Goal: Information Seeking & Learning: Find specific page/section

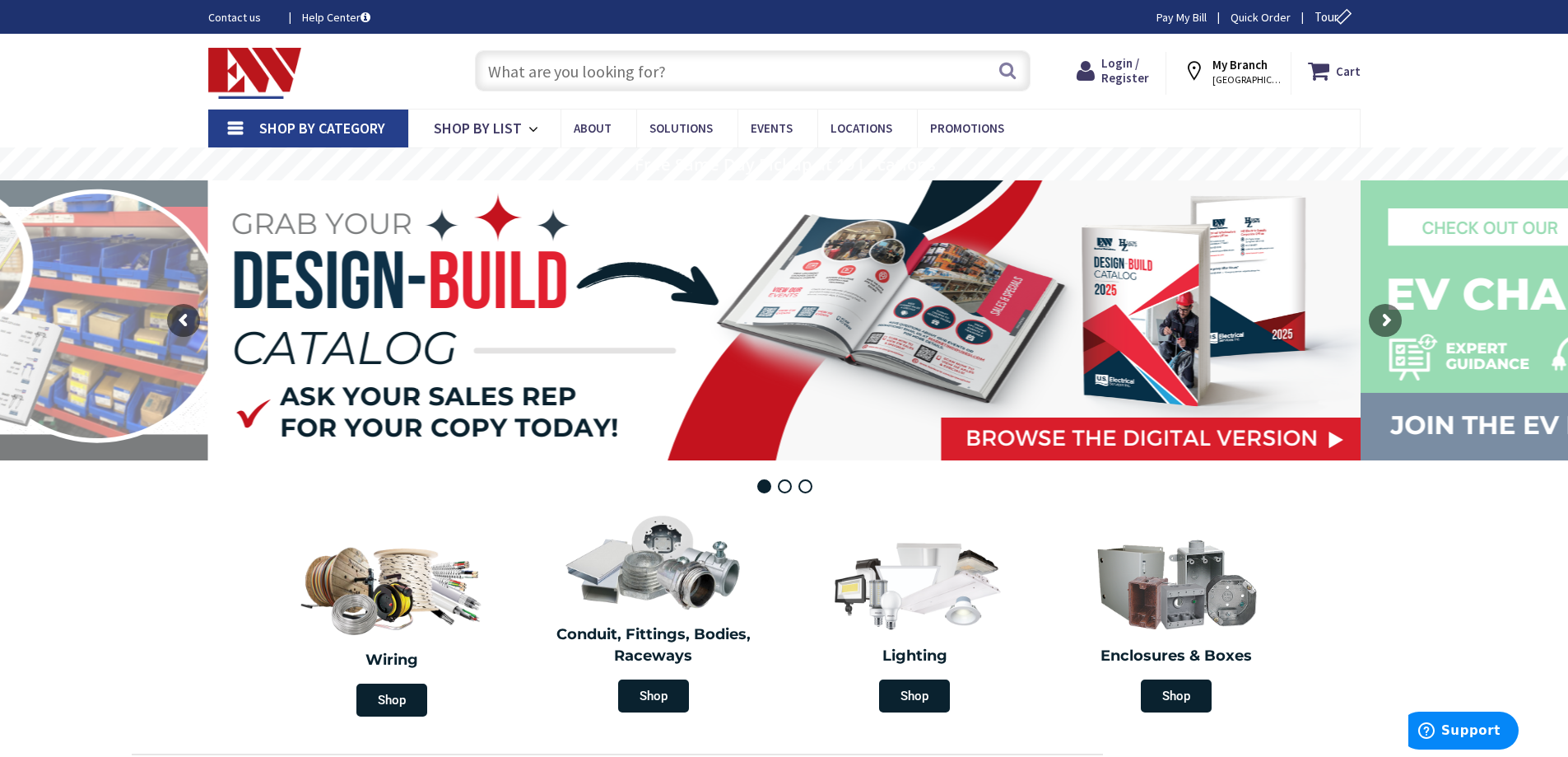
drag, startPoint x: 1240, startPoint y: 64, endPoint x: 1224, endPoint y: 131, distance: 68.9
click at [1242, 67] on strong "My Branch" at bounding box center [1240, 64] width 56 height 16
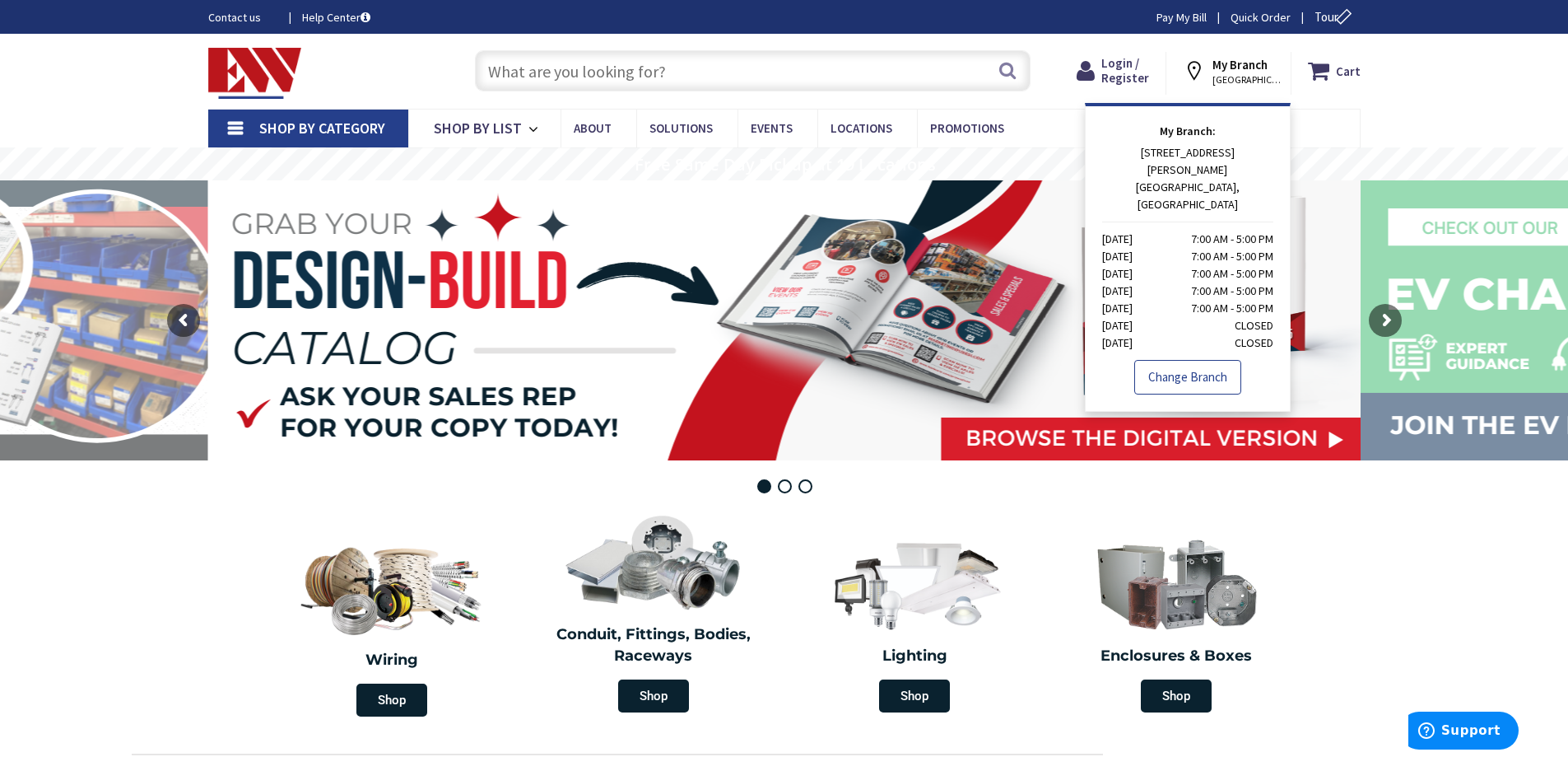
click at [1181, 360] on link "Change Branch" at bounding box center [1187, 378] width 107 height 35
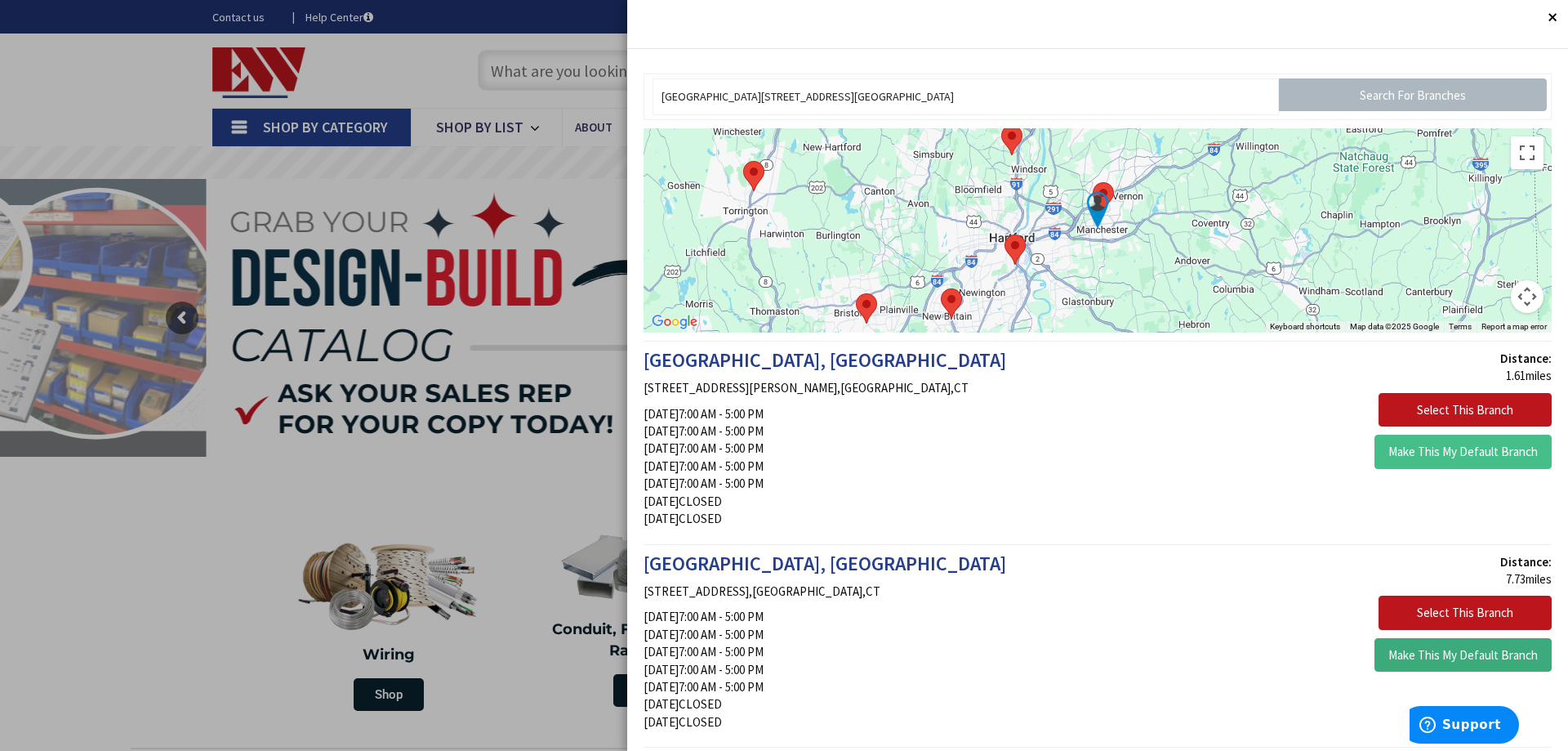
click at [1444, 652] on button "Make This My Default Branch" at bounding box center [1463, 655] width 177 height 34
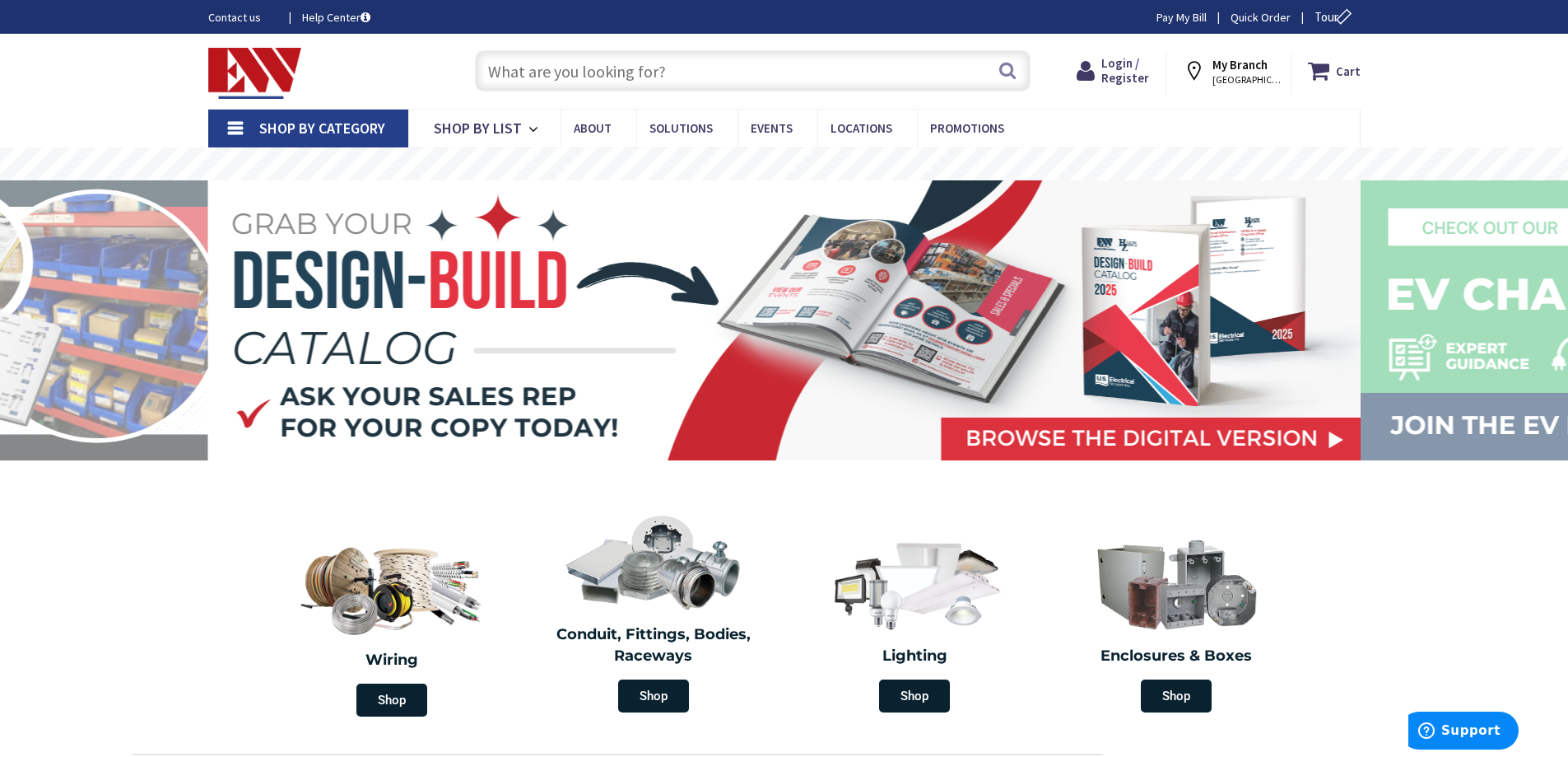
click at [505, 75] on input "text" at bounding box center [753, 70] width 556 height 41
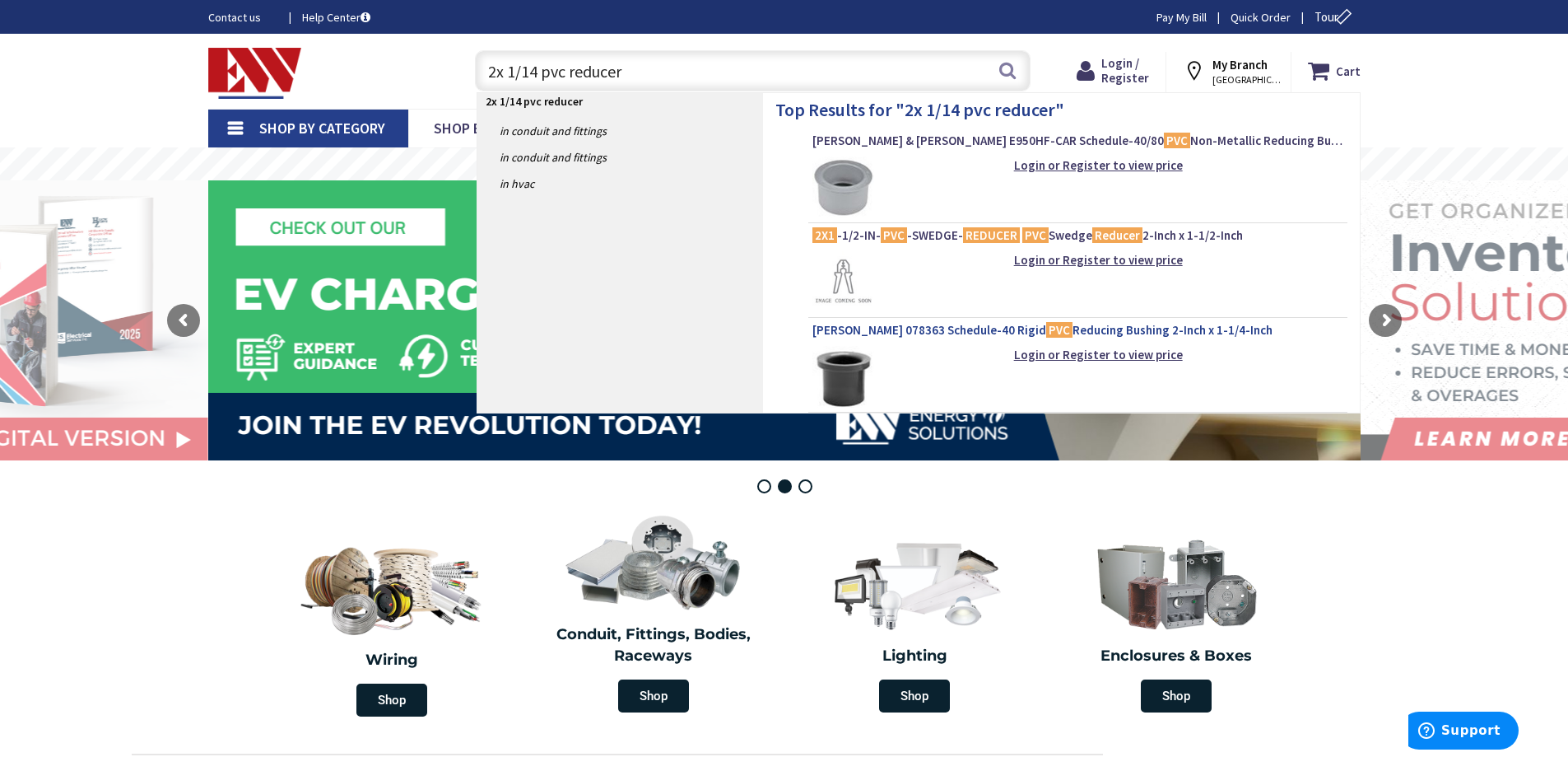
type input "2x 1/14 pvc reducer"
click at [911, 333] on span "Kraloy 078363 Schedule-40 Rigid PVC Reducing Bushing 2-Inch x 1-1/4-Inch" at bounding box center [1078, 330] width 531 height 16
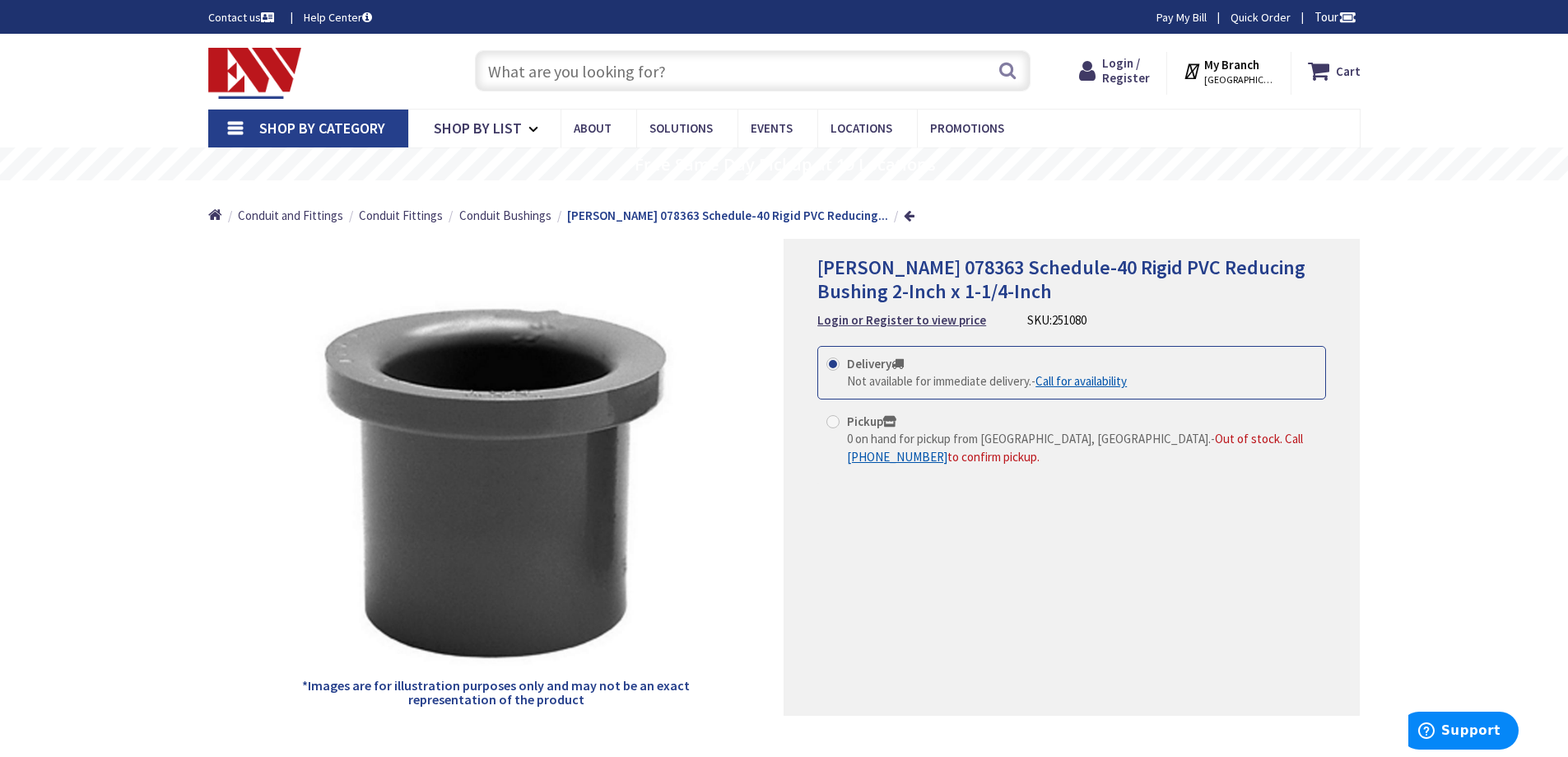
click at [506, 74] on input "text" at bounding box center [753, 70] width 556 height 41
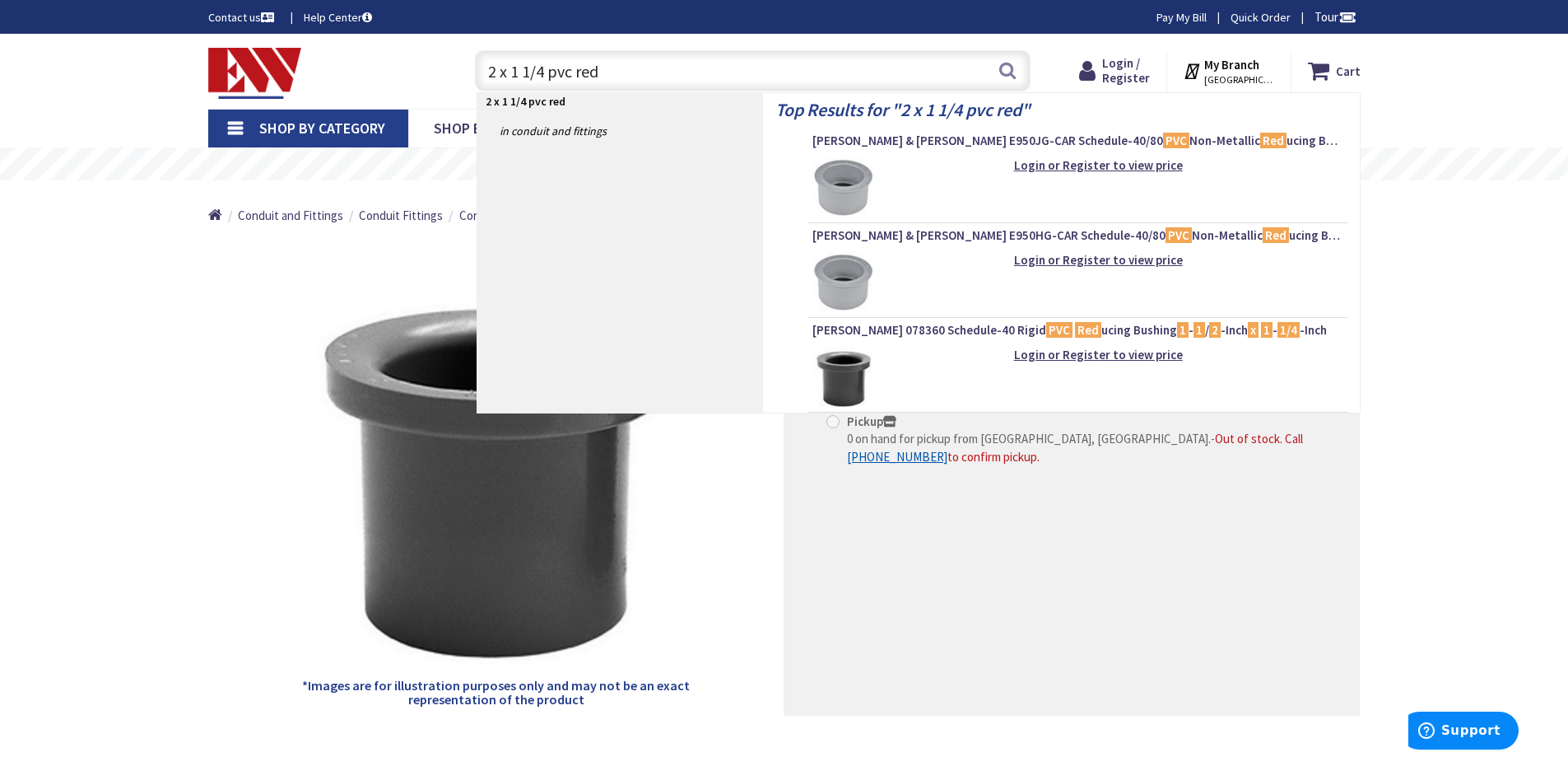
type input "2 x 1 1/4 pvc red"
click at [844, 179] on img at bounding box center [843, 188] width 62 height 62
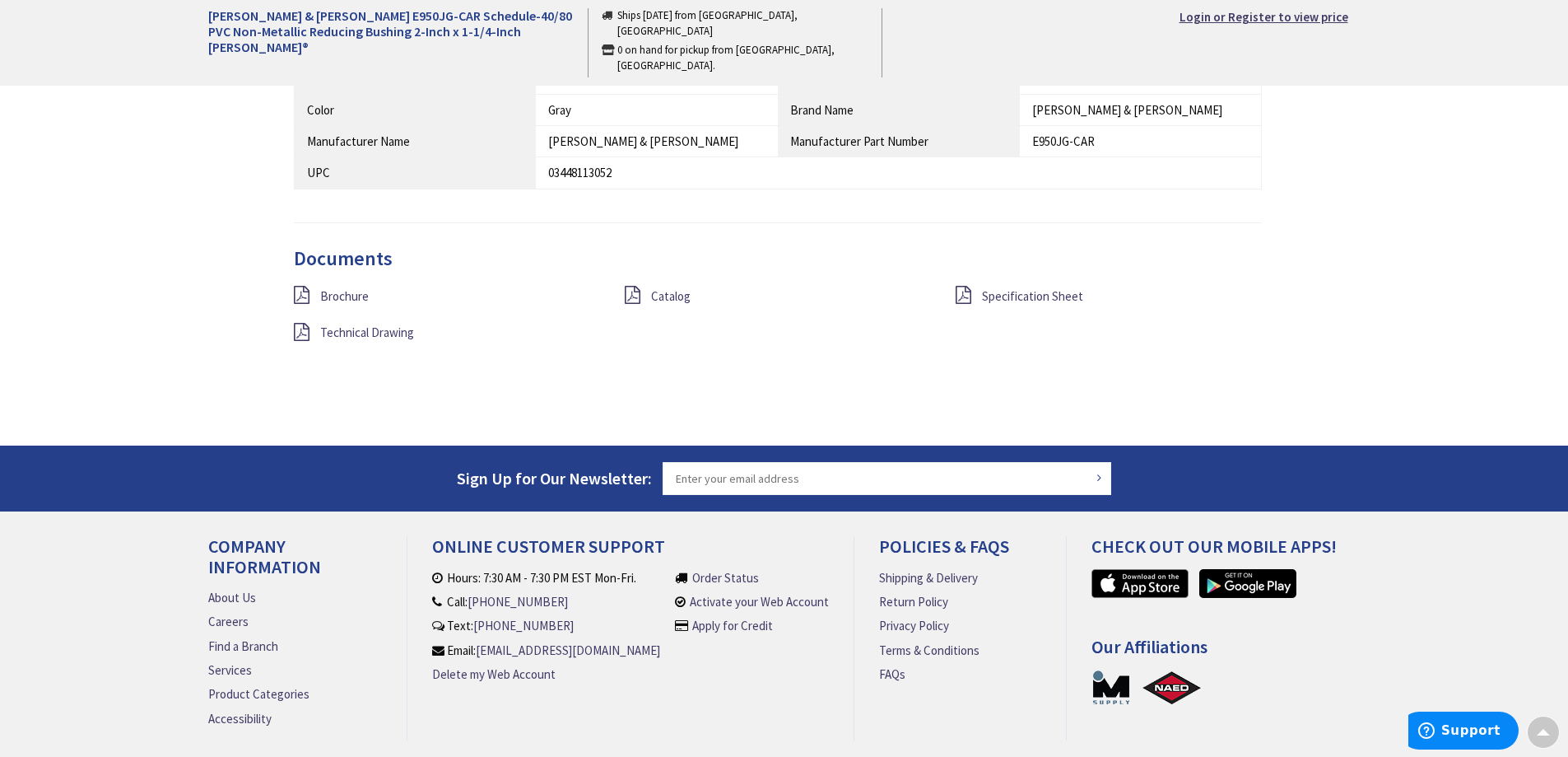
scroll to position [1236, 0]
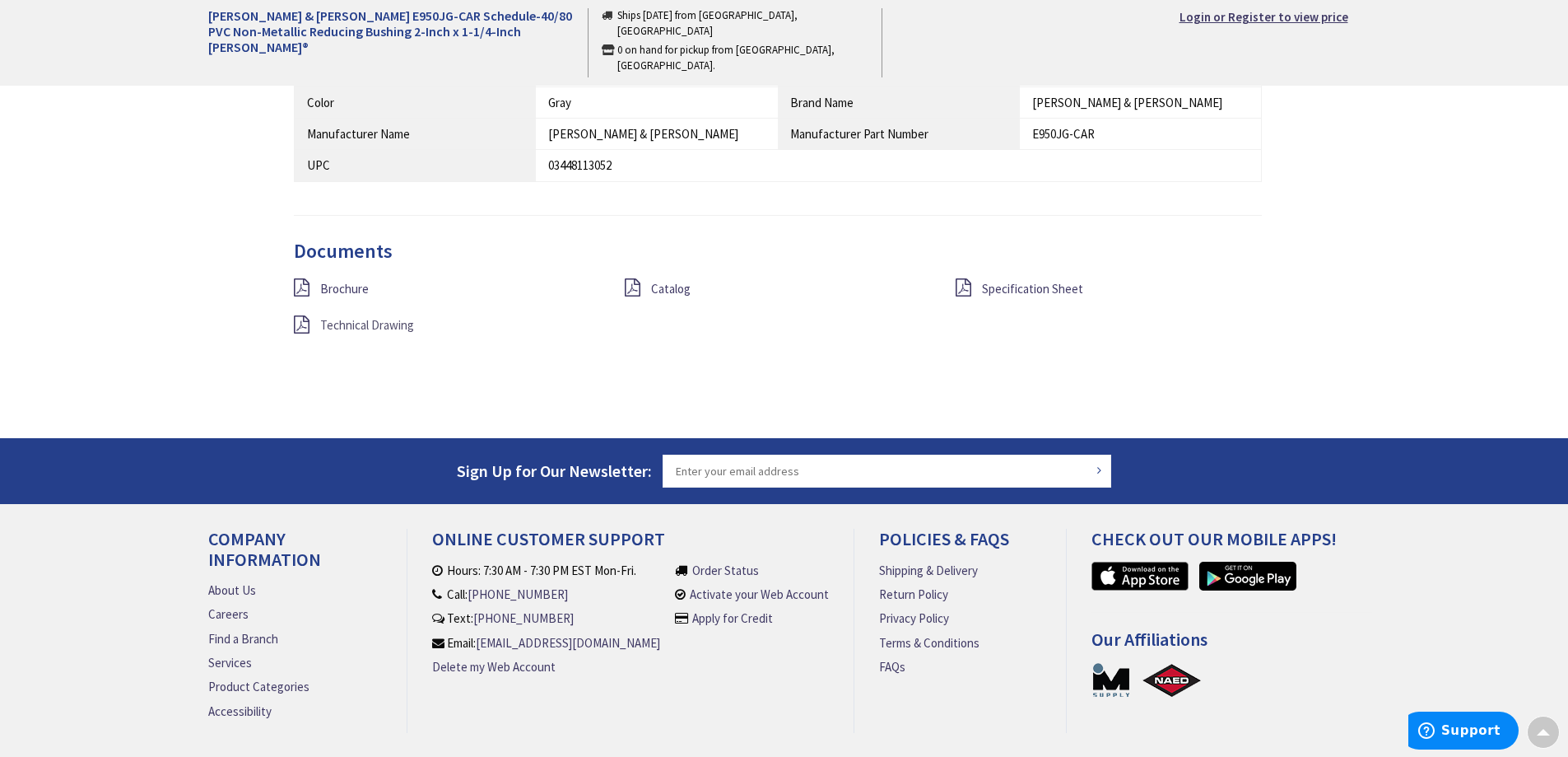
click at [363, 324] on span "Technical Drawing" at bounding box center [366, 325] width 94 height 16
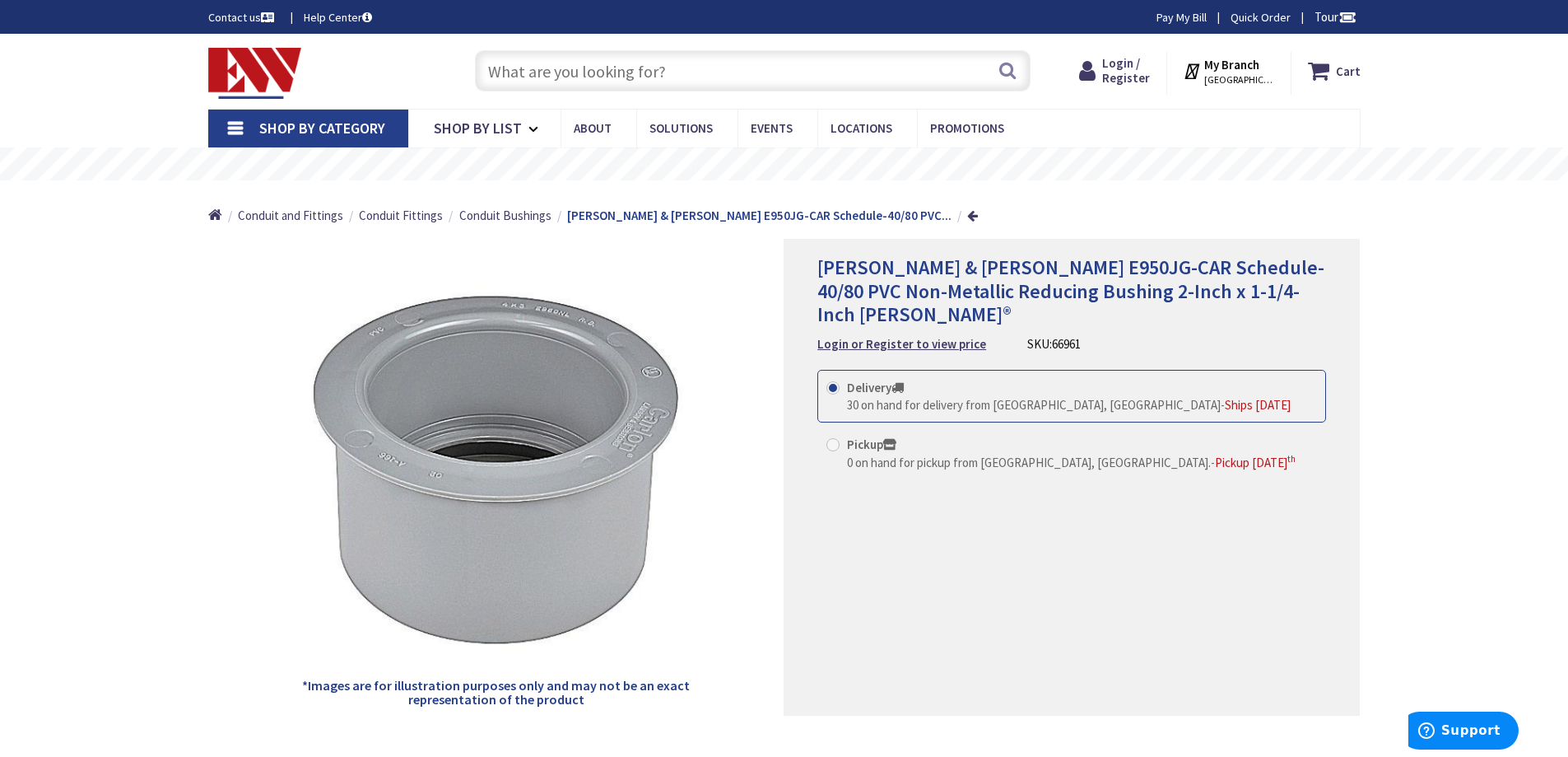
click at [519, 78] on input "text" at bounding box center [753, 70] width 556 height 41
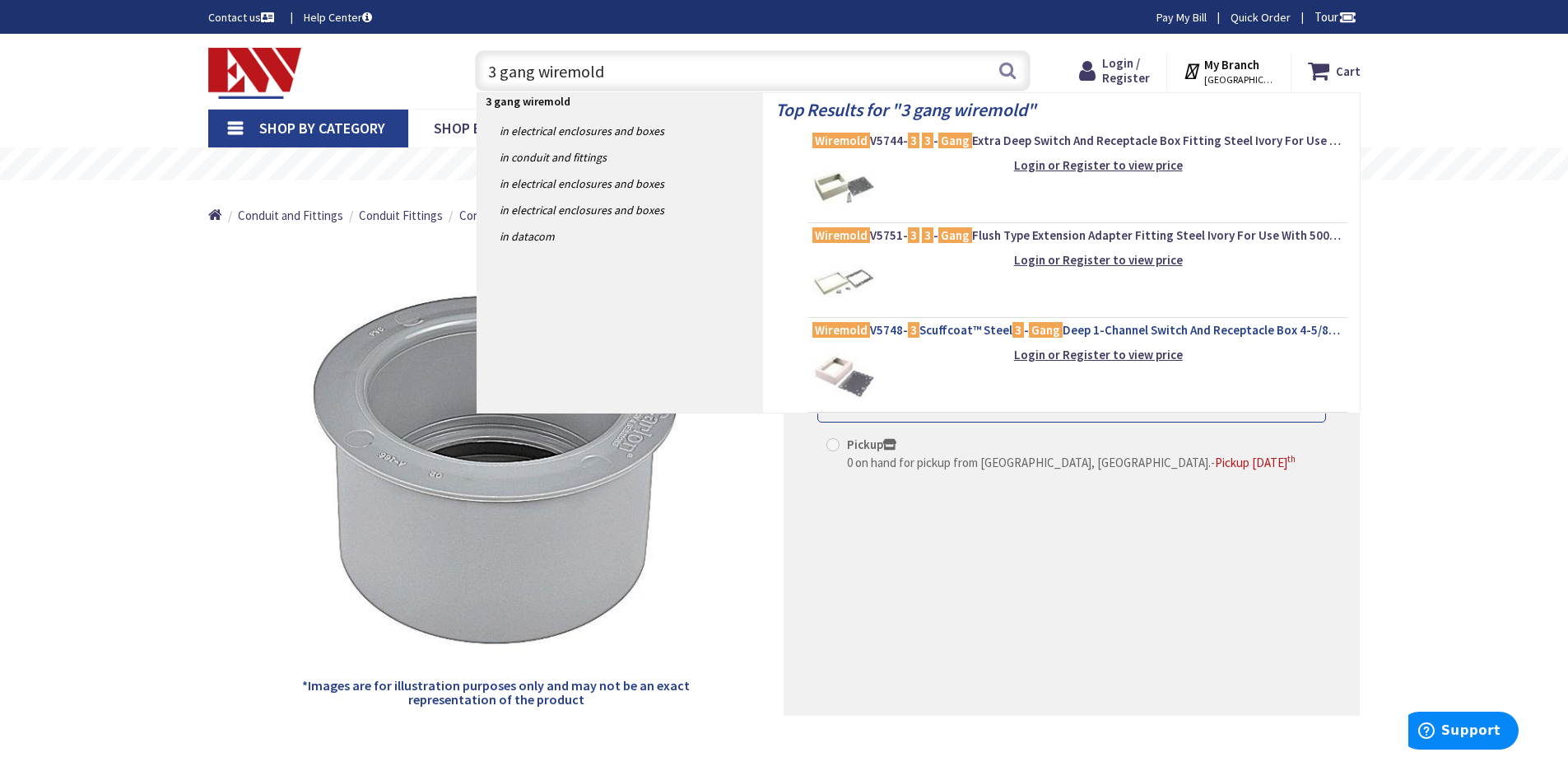
type input "3 gang wiremold"
click at [840, 331] on mark "Wiremold" at bounding box center [841, 329] width 57 height 21
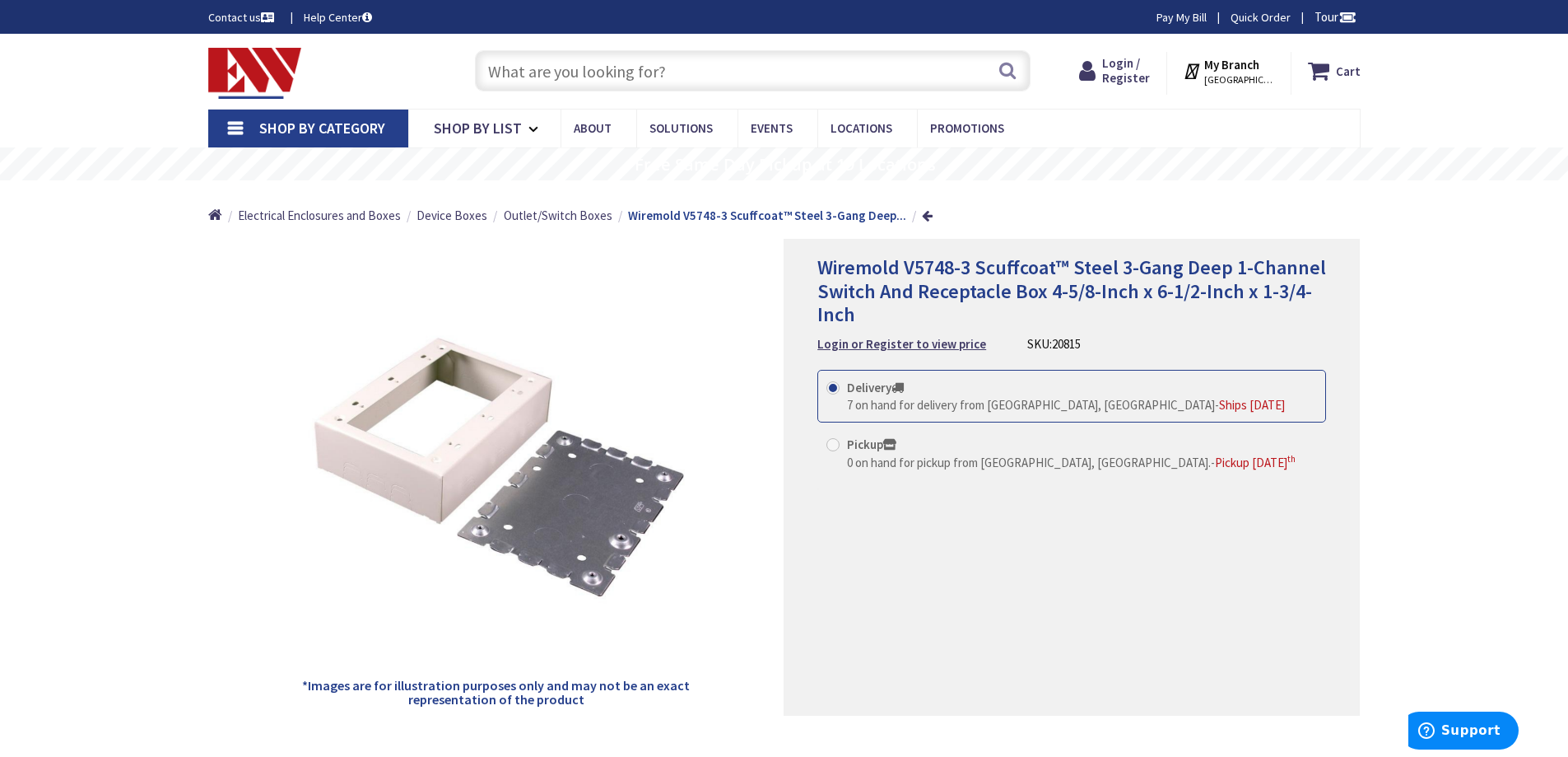
drag, startPoint x: 513, startPoint y: 74, endPoint x: 535, endPoint y: 83, distance: 23.8
click at [522, 78] on input "text" at bounding box center [753, 70] width 556 height 41
click at [493, 76] on input "text" at bounding box center [753, 70] width 556 height 41
click at [505, 80] on input "text" at bounding box center [753, 70] width 556 height 41
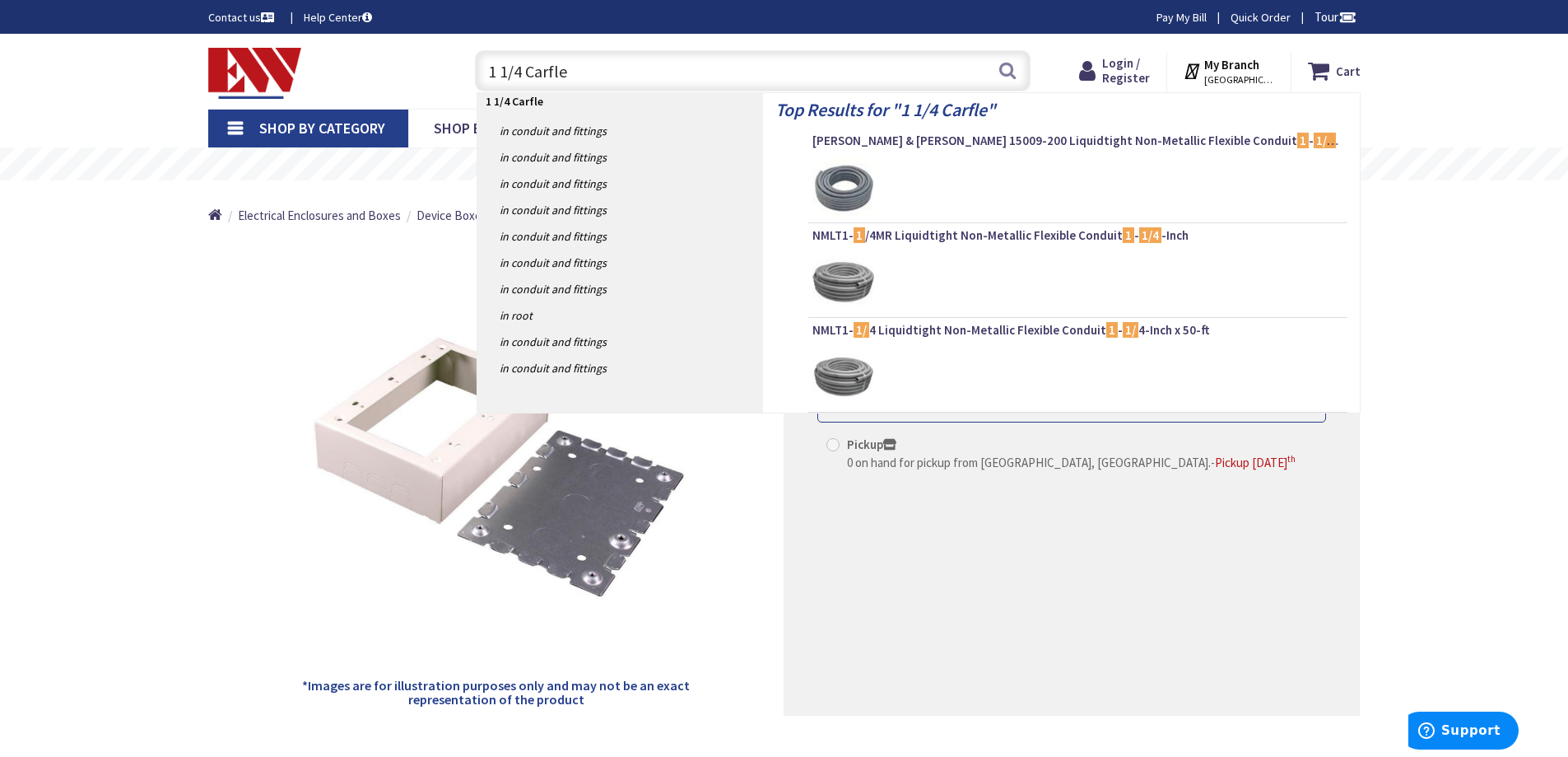
type input "1 1/4 Carflex"
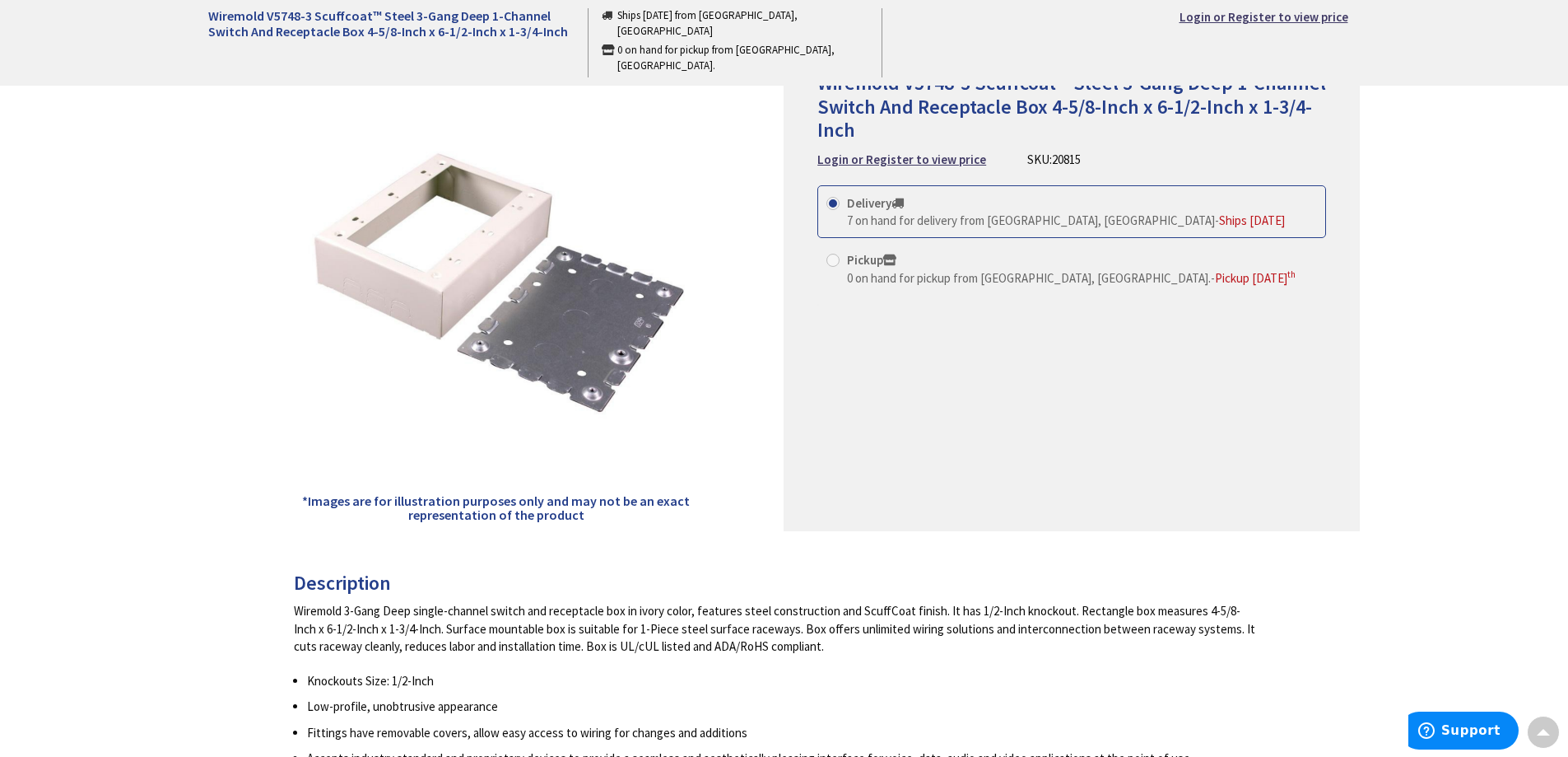
scroll to position [176, 0]
